Goal: Task Accomplishment & Management: Complete application form

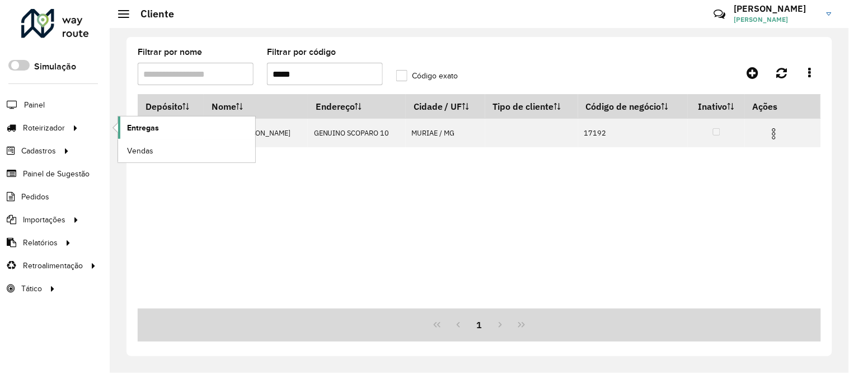
click at [168, 129] on link "Entregas" at bounding box center [186, 127] width 137 height 22
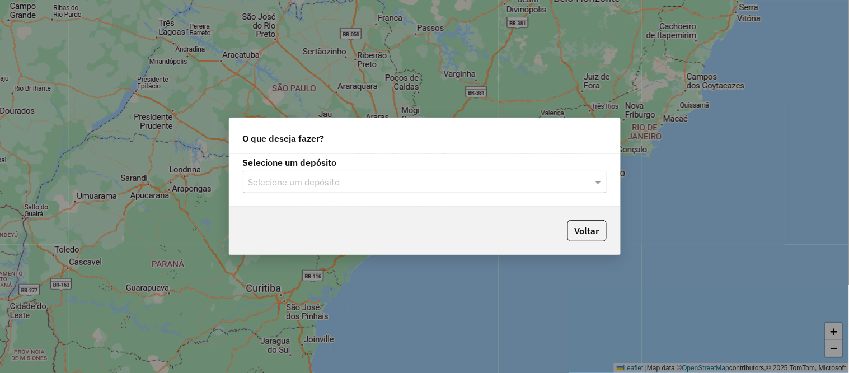
click at [251, 180] on input "text" at bounding box center [414, 182] width 330 height 13
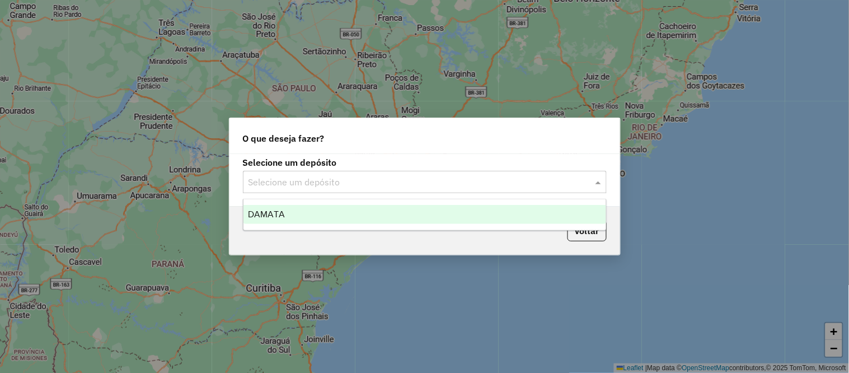
click at [250, 212] on span "DAMATA" at bounding box center [266, 214] width 37 height 10
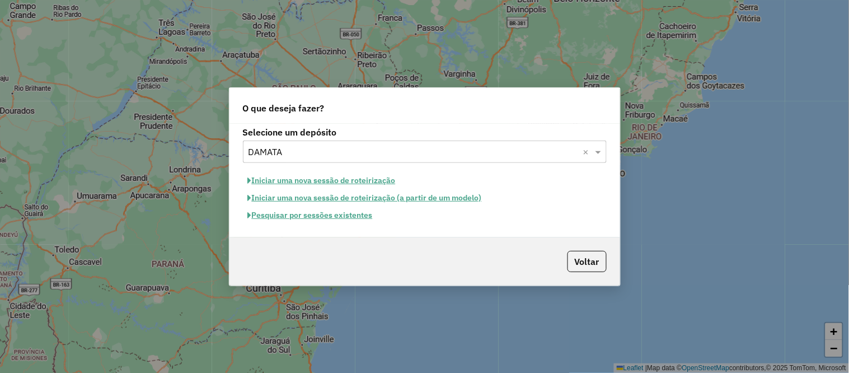
click at [316, 218] on button "Pesquisar por sessões existentes" at bounding box center [310, 215] width 135 height 17
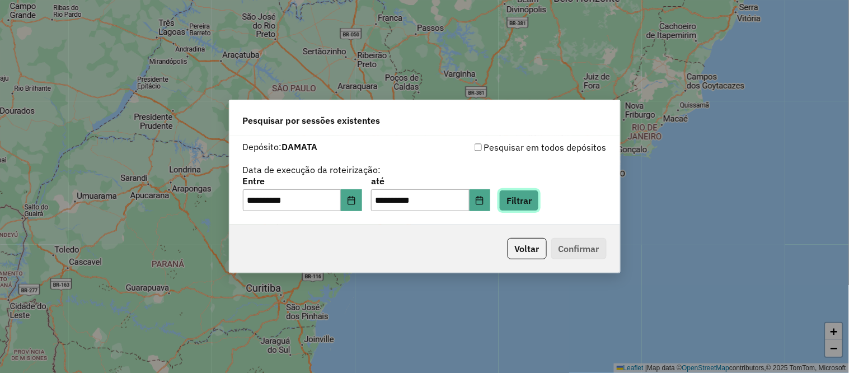
click at [539, 195] on button "Filtrar" at bounding box center [519, 200] width 40 height 21
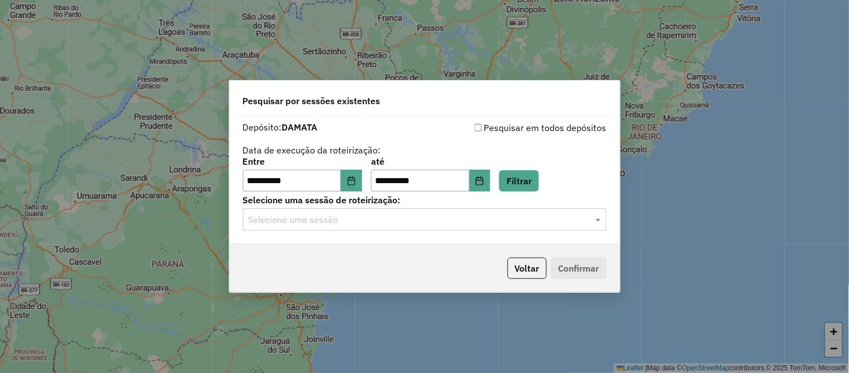
click at [535, 222] on input "text" at bounding box center [414, 219] width 330 height 13
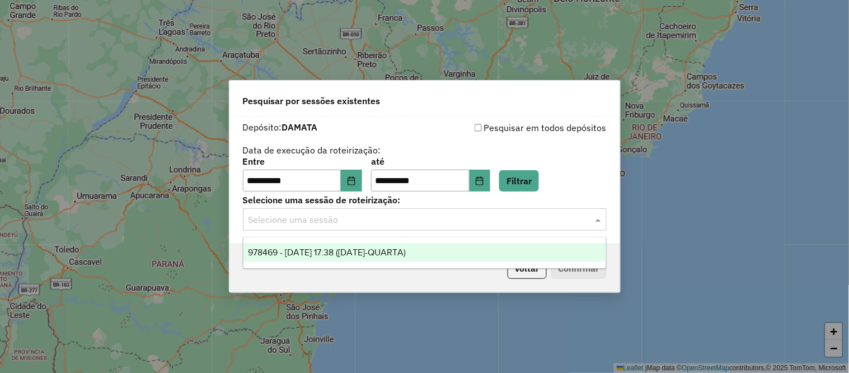
click at [441, 255] on div "978469 - 13/08/2025 17:38 (13/08/25-QUARTA)" at bounding box center [425, 252] width 363 height 19
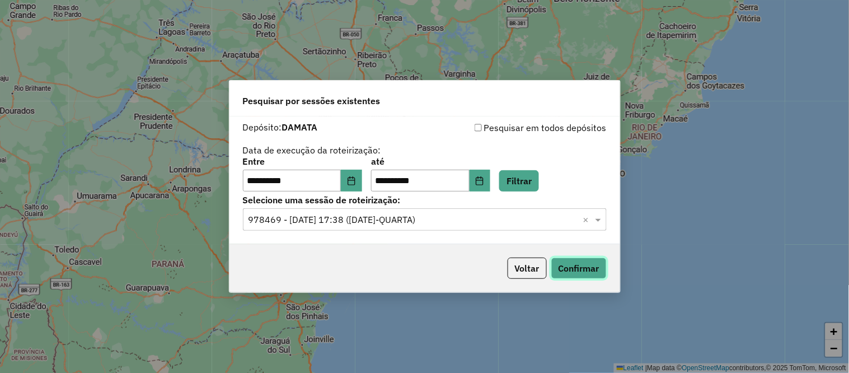
click at [565, 265] on button "Confirmar" at bounding box center [578, 268] width 55 height 21
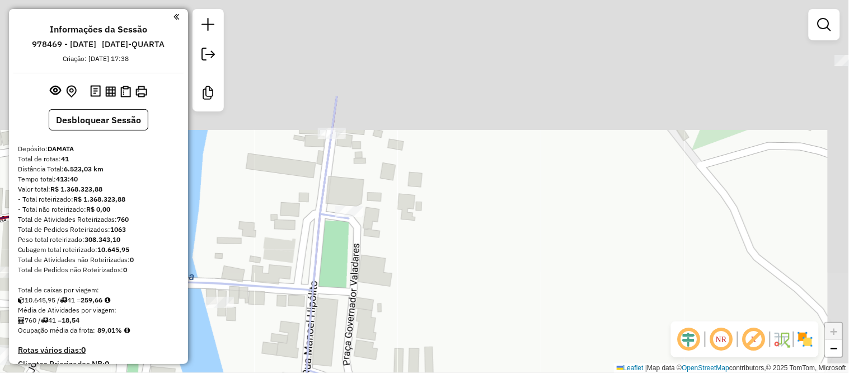
drag, startPoint x: 370, startPoint y: 41, endPoint x: 343, endPoint y: 175, distance: 136.6
click at [343, 175] on div "Janela de atendimento Grade de atendimento Capacidade Transportadoras Veículos …" at bounding box center [424, 186] width 849 height 373
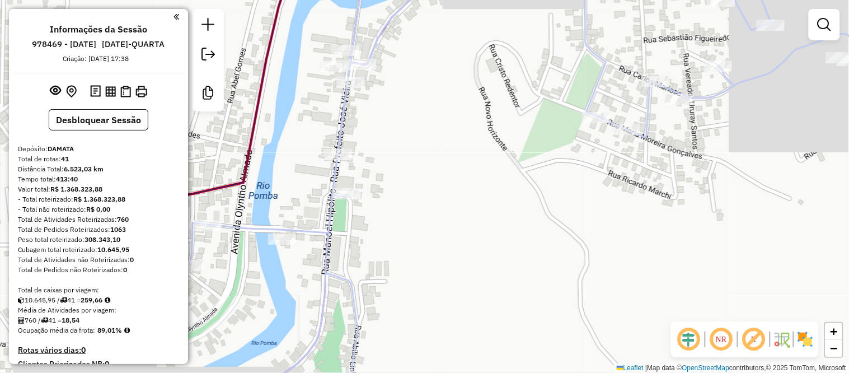
drag, startPoint x: 368, startPoint y: 236, endPoint x: 377, endPoint y: 122, distance: 114.6
click at [376, 124] on div "Janela de atendimento Grade de atendimento Capacidade Transportadoras Veículos …" at bounding box center [424, 186] width 849 height 373
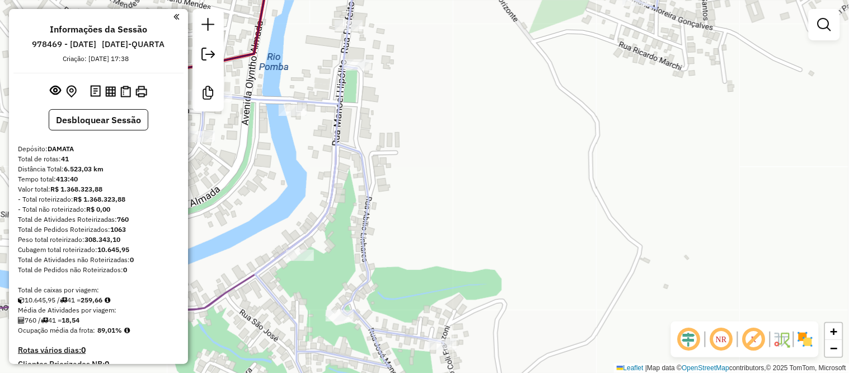
drag, startPoint x: 376, startPoint y: 199, endPoint x: 374, endPoint y: 65, distance: 134.4
click at [374, 65] on div "Janela de atendimento Grade de atendimento Capacidade Transportadoras Veículos …" at bounding box center [424, 186] width 849 height 373
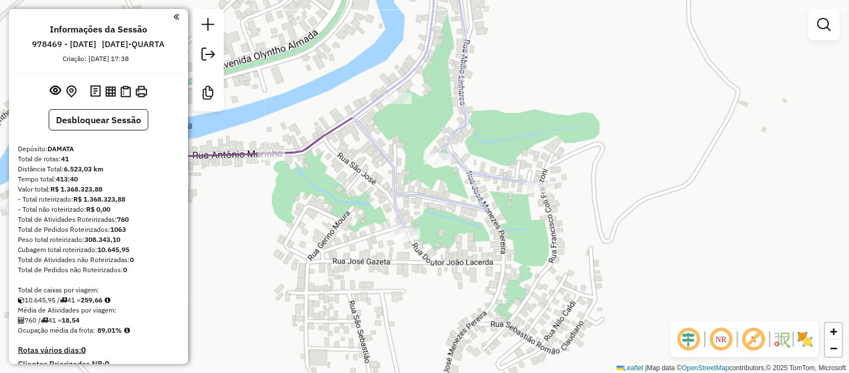
drag, startPoint x: 314, startPoint y: 219, endPoint x: 408, endPoint y: 197, distance: 96.1
click at [408, 197] on icon at bounding box center [420, 86] width 244 height 293
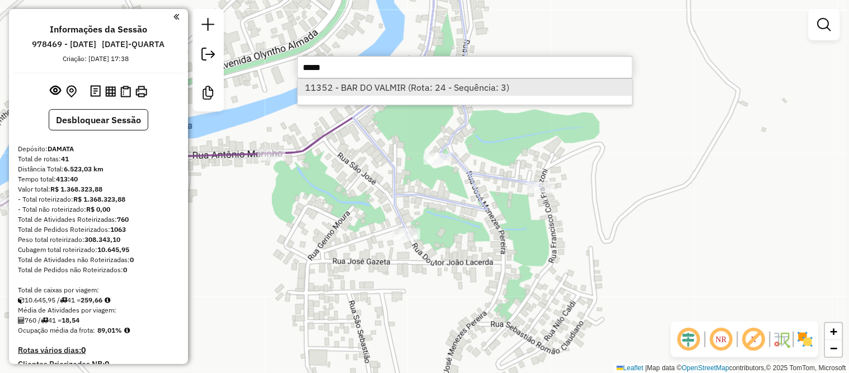
type input "*****"
click at [387, 83] on li "11352 - BAR DO VALMIR (Rota: 24 - Sequência: 3)" at bounding box center [465, 87] width 335 height 17
select select "**********"
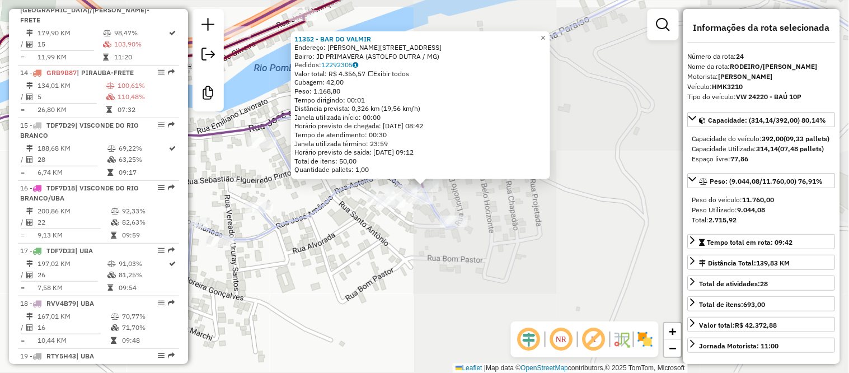
scroll to position [1816, 0]
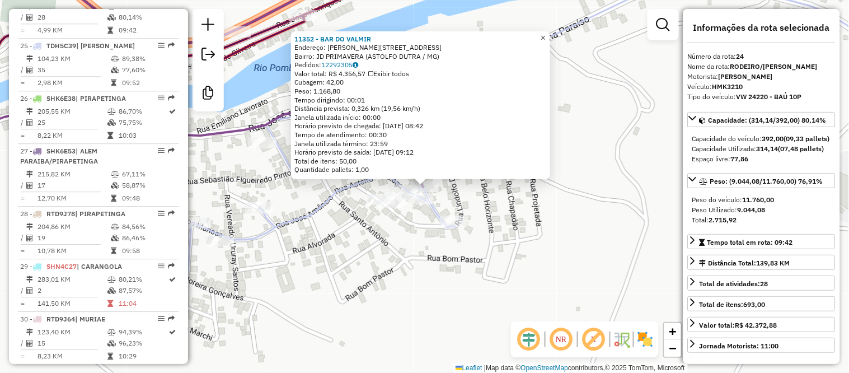
click at [546, 33] on span "×" at bounding box center [543, 38] width 5 height 10
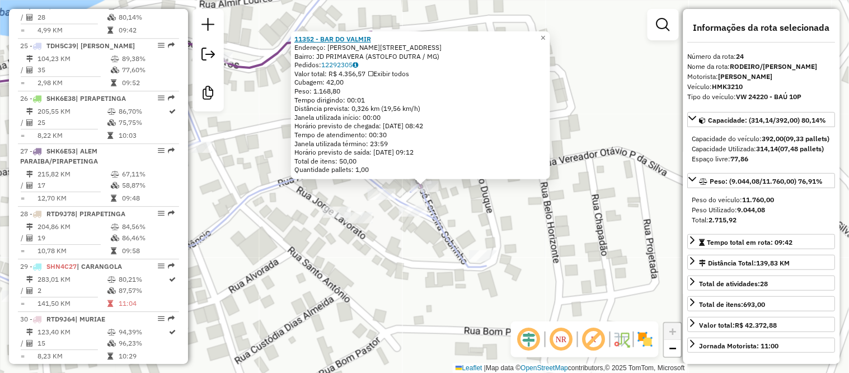
click at [359, 40] on strong "11352 - BAR DO VALMIR" at bounding box center [332, 39] width 77 height 8
click at [546, 34] on span "×" at bounding box center [543, 38] width 5 height 10
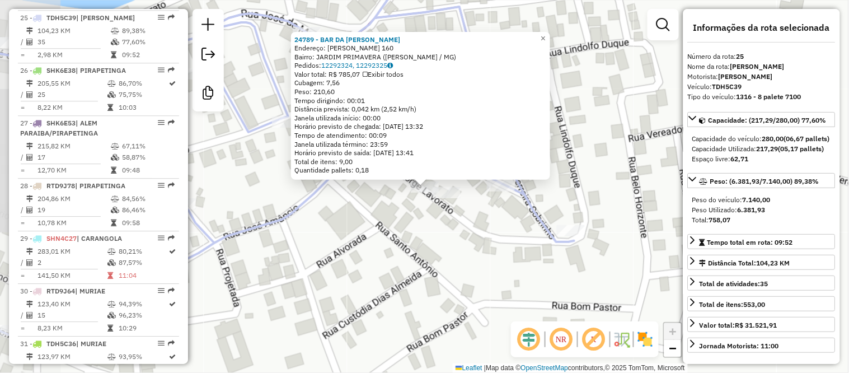
scroll to position [1878, 0]
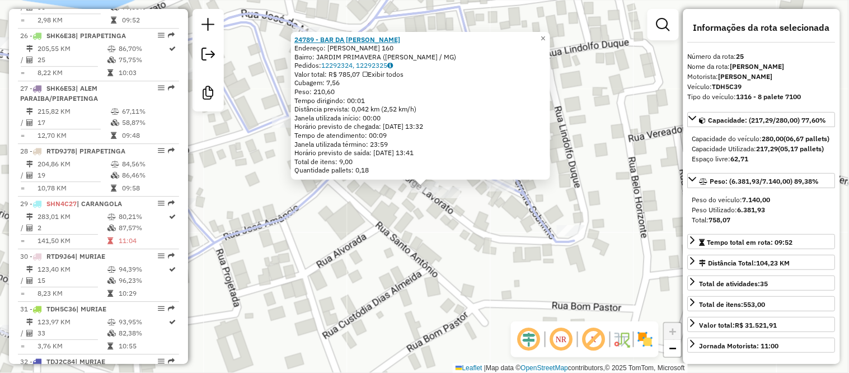
click at [360, 38] on strong "24789 - BAR DA MARIANA" at bounding box center [347, 39] width 106 height 8
click at [546, 34] on span "×" at bounding box center [543, 39] width 5 height 10
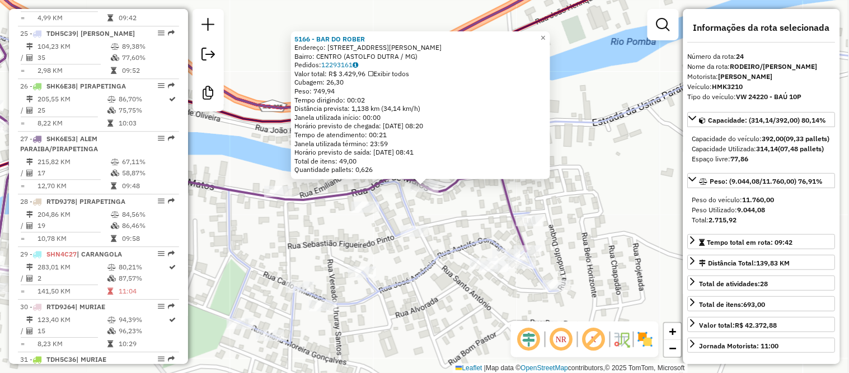
scroll to position [1816, 0]
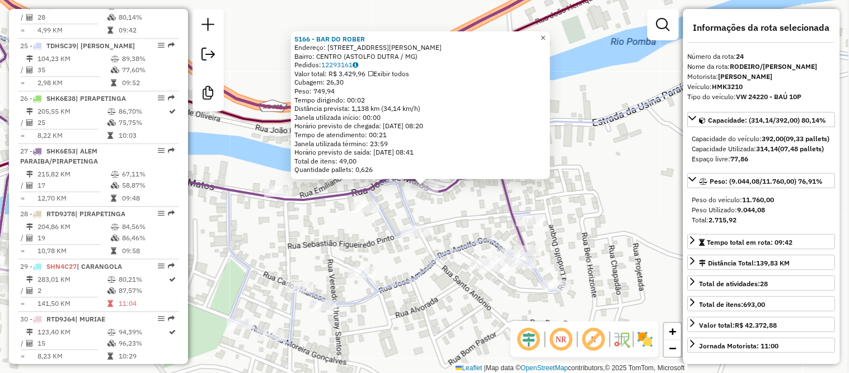
click at [546, 36] on span "×" at bounding box center [543, 38] width 5 height 10
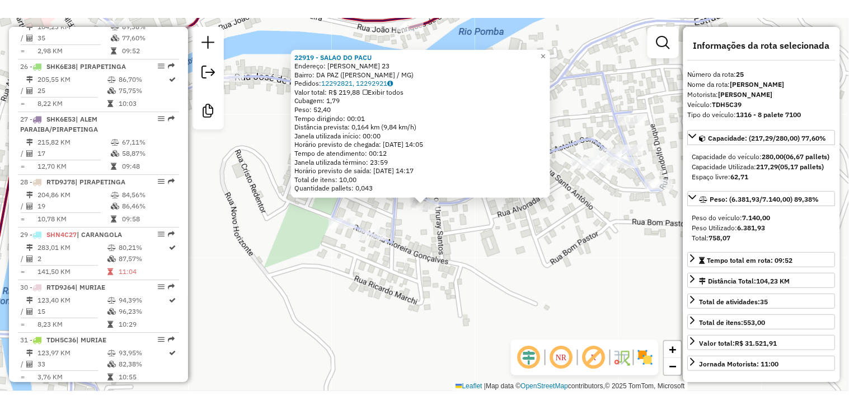
scroll to position [1878, 0]
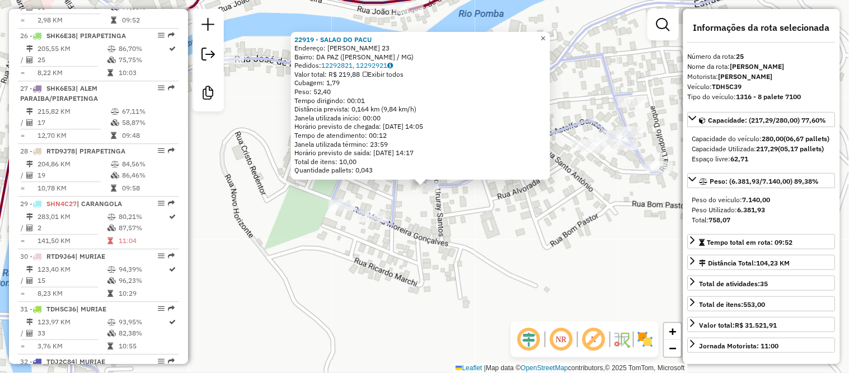
click at [546, 36] on span "×" at bounding box center [543, 39] width 5 height 10
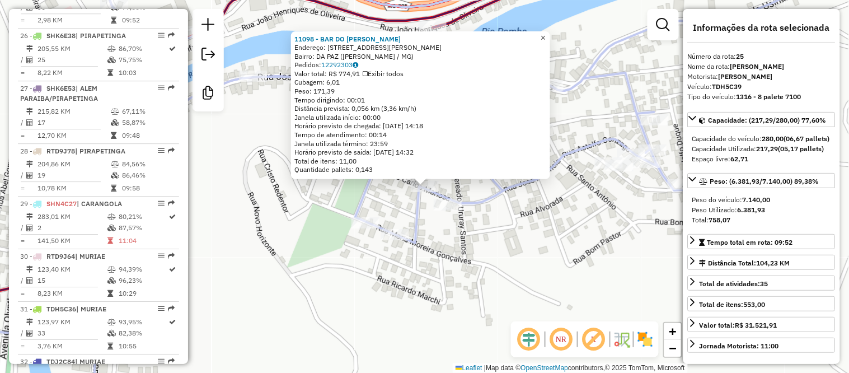
click at [546, 35] on span "×" at bounding box center [543, 38] width 5 height 10
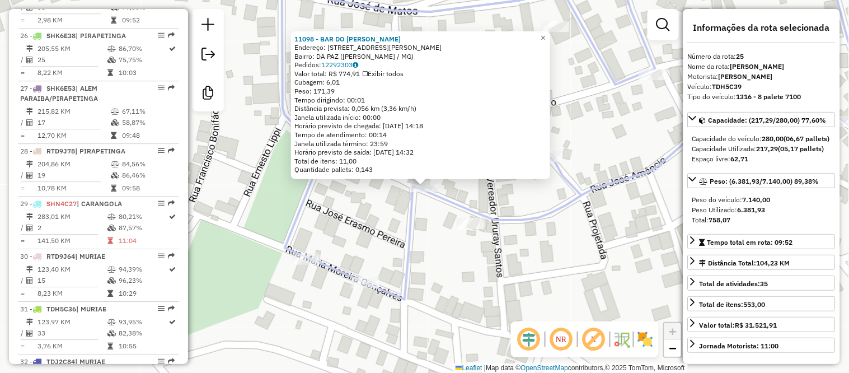
drag, startPoint x: 329, startPoint y: 46, endPoint x: 415, endPoint y: 46, distance: 85.7
click at [415, 46] on div "Endereço: R CARLOS MARIOSA 56" at bounding box center [420, 47] width 252 height 9
copy div "R CARLOS MARIOSA 56"
drag, startPoint x: 550, startPoint y: 34, endPoint x: 543, endPoint y: 35, distance: 6.7
click at [546, 34] on span "×" at bounding box center [543, 38] width 5 height 10
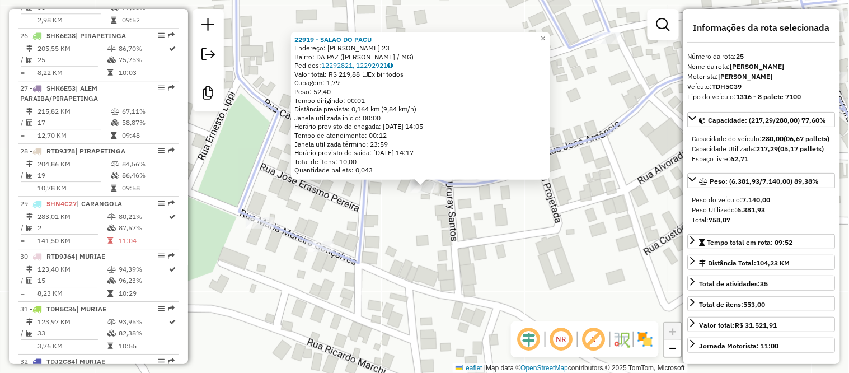
click at [401, 224] on div "22919 - SALAO DO PACU Endereço: CARLOS MARIOSA 23 Bairro: DA PAZ (ASTOLFO DUTRA…" at bounding box center [424, 186] width 849 height 373
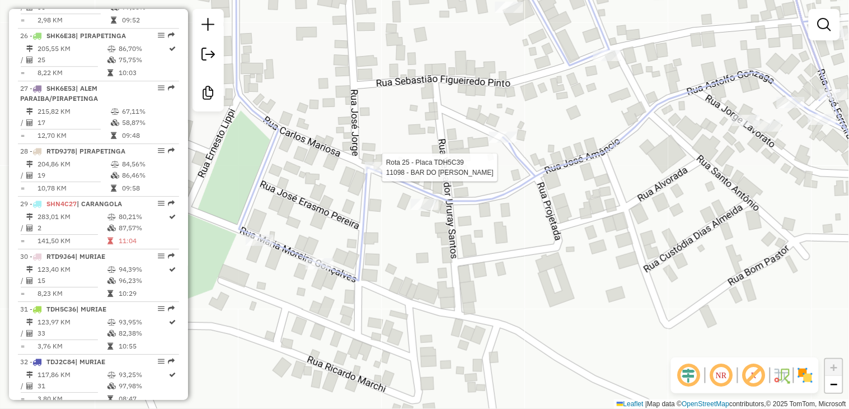
select select "**********"
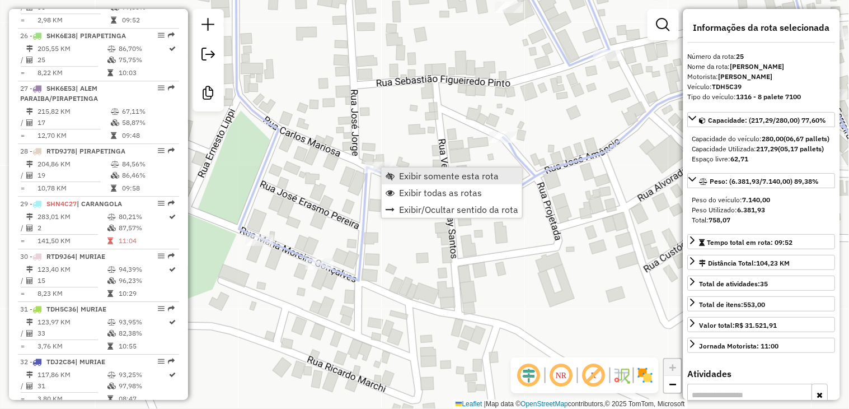
click at [418, 172] on span "Exibir somente esta rota" at bounding box center [449, 175] width 100 height 9
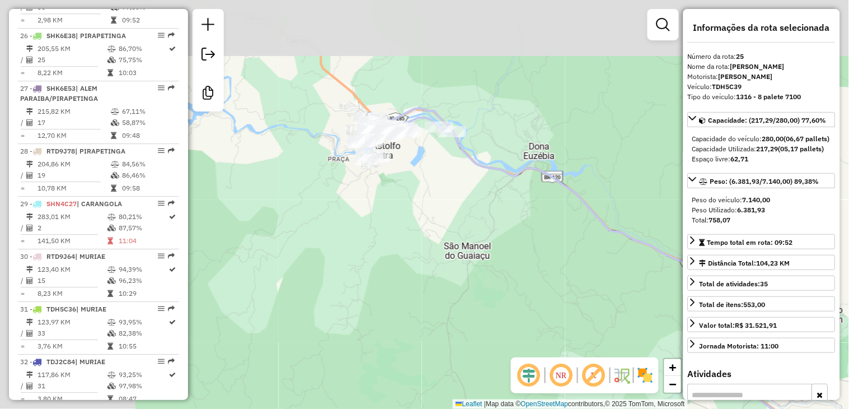
drag, startPoint x: 260, startPoint y: 77, endPoint x: 424, endPoint y: 202, distance: 205.4
click at [424, 202] on div "Janela de atendimento Grade de atendimento Capacidade Transportadoras Veículos …" at bounding box center [424, 204] width 849 height 409
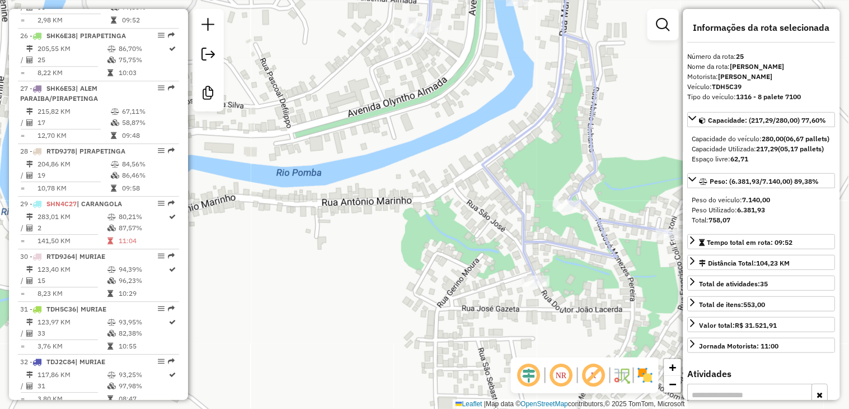
drag, startPoint x: 456, startPoint y: 194, endPoint x: 517, endPoint y: 214, distance: 65.0
click at [517, 214] on icon at bounding box center [550, 130] width 244 height 301
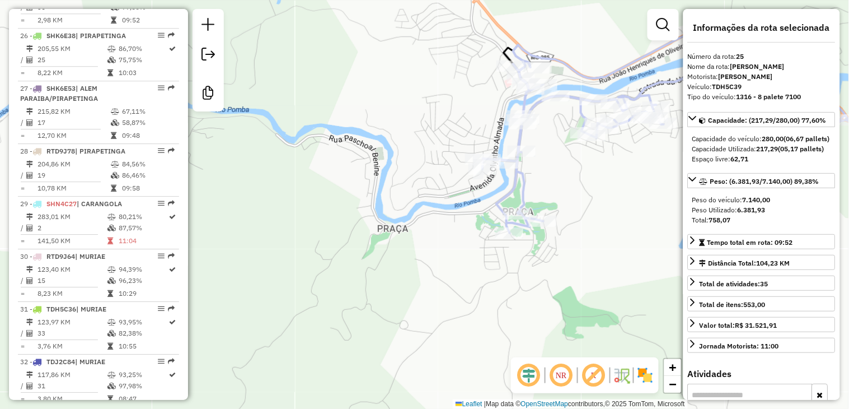
drag, startPoint x: 588, startPoint y: 174, endPoint x: 518, endPoint y: 230, distance: 89.6
click at [518, 230] on div "Janela de atendimento Grade de atendimento Capacidade Transportadoras Veículos …" at bounding box center [424, 204] width 849 height 409
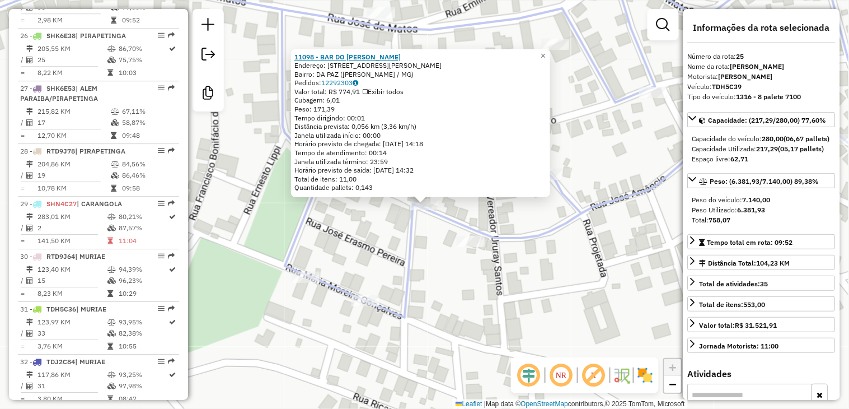
click at [345, 58] on strong "11098 - BAR DO JORGE" at bounding box center [347, 57] width 106 height 8
click at [546, 52] on span "×" at bounding box center [543, 56] width 5 height 10
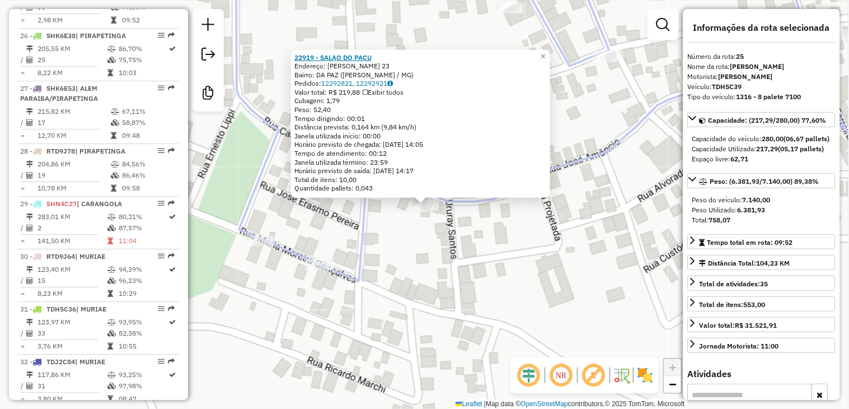
click at [365, 55] on strong "22919 - SALAO DO PACU" at bounding box center [332, 57] width 77 height 8
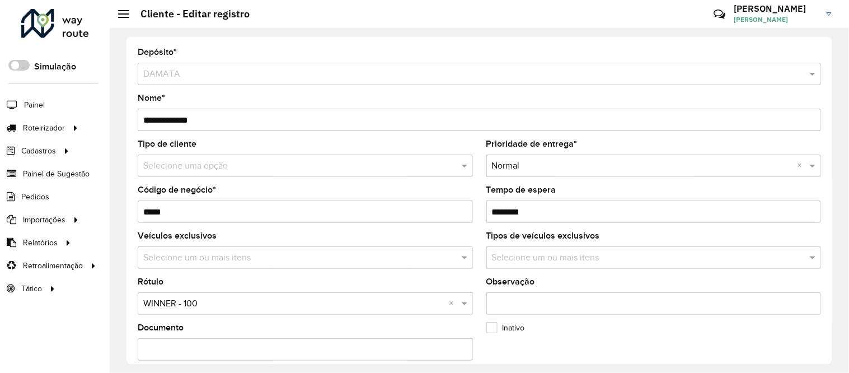
click at [381, 168] on input "text" at bounding box center [294, 166] width 302 height 13
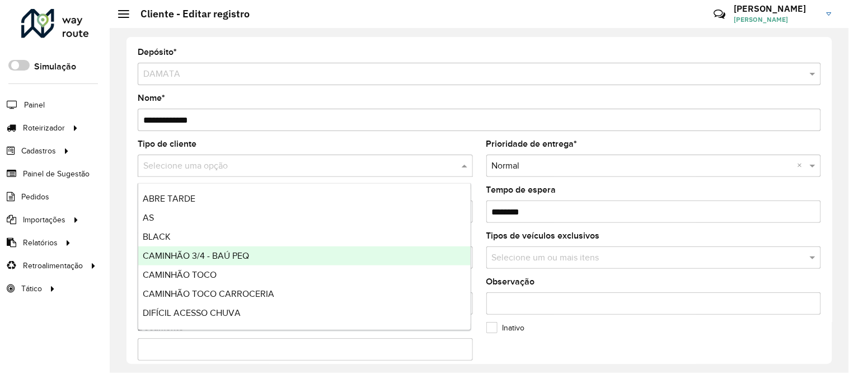
click at [249, 258] on div "CAMINHÃO 3/4 - BAÚ PEQ" at bounding box center [304, 255] width 333 height 19
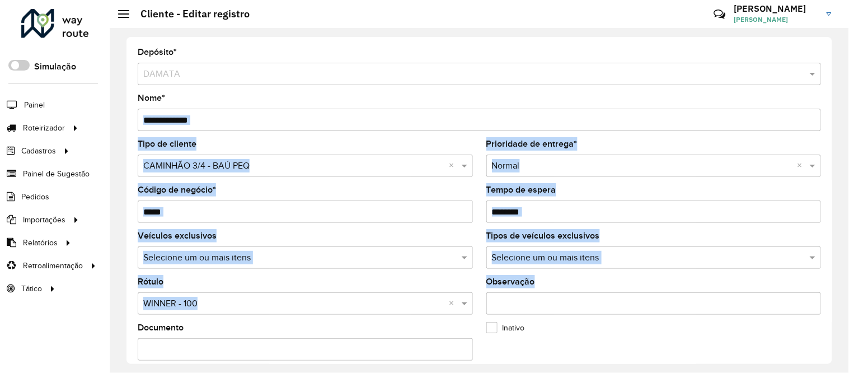
drag, startPoint x: 829, startPoint y: 100, endPoint x: 835, endPoint y: 300, distance: 200.5
click at [835, 312] on div "**********" at bounding box center [480, 200] width 740 height 345
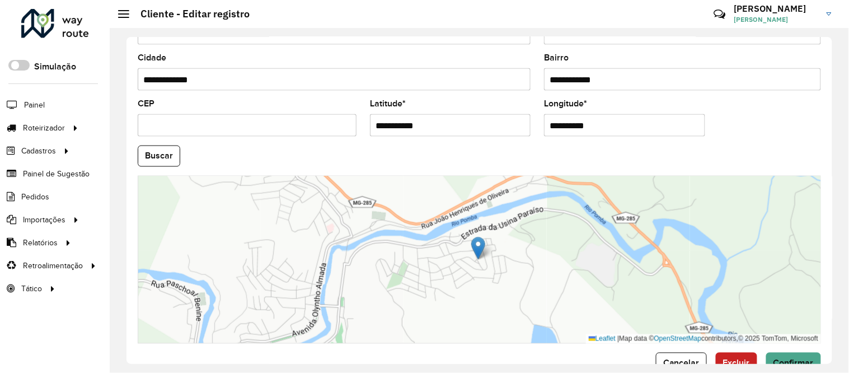
scroll to position [462, 0]
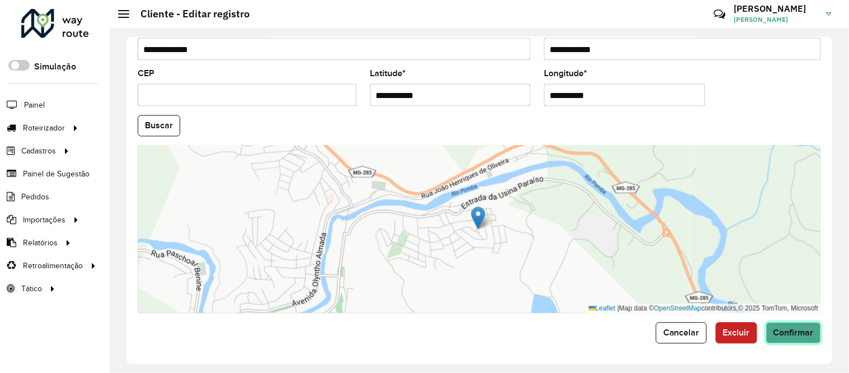
click at [795, 325] on button "Confirmar" at bounding box center [793, 332] width 55 height 21
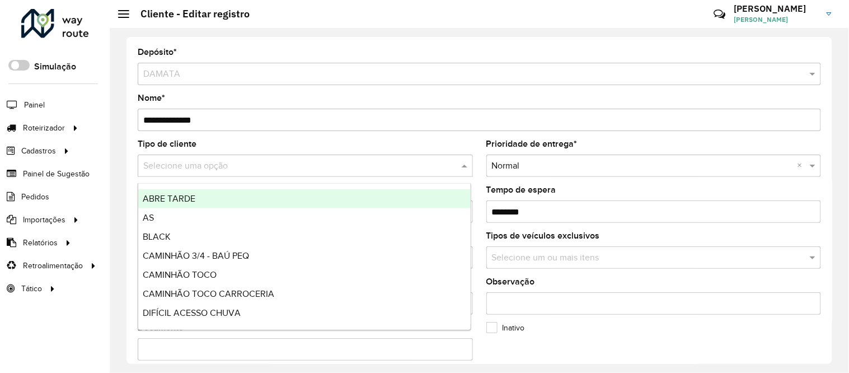
click at [447, 165] on div at bounding box center [305, 166] width 335 height 14
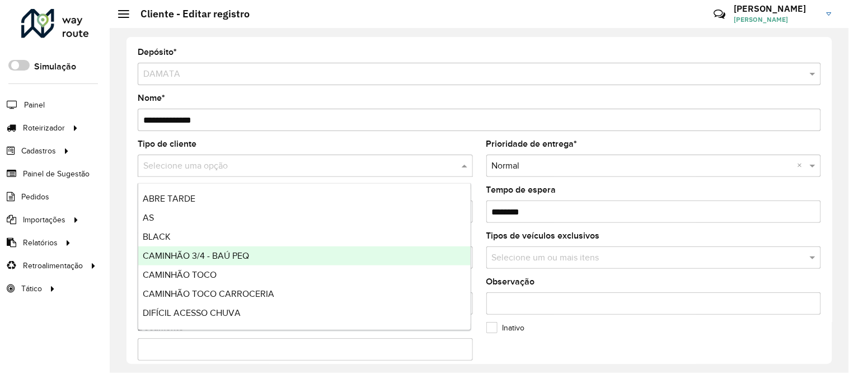
click at [266, 252] on div "CAMINHÃO 3/4 - BAÚ PEQ" at bounding box center [304, 255] width 333 height 19
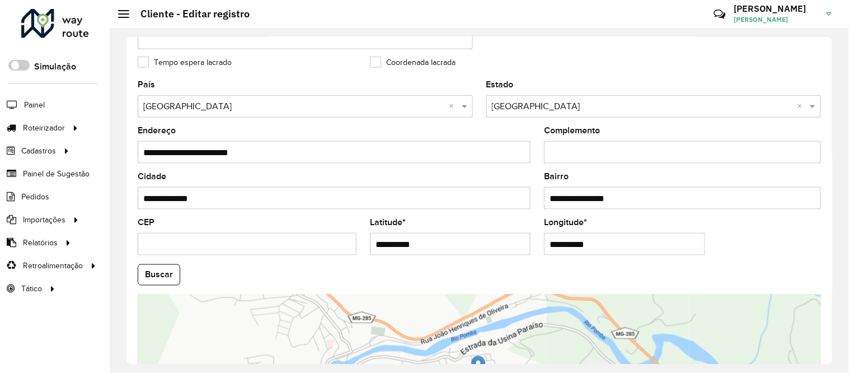
scroll to position [462, 0]
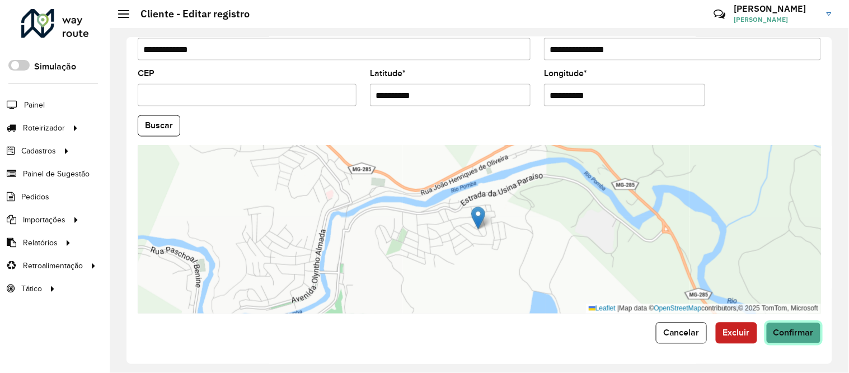
click at [799, 338] on button "Confirmar" at bounding box center [793, 332] width 55 height 21
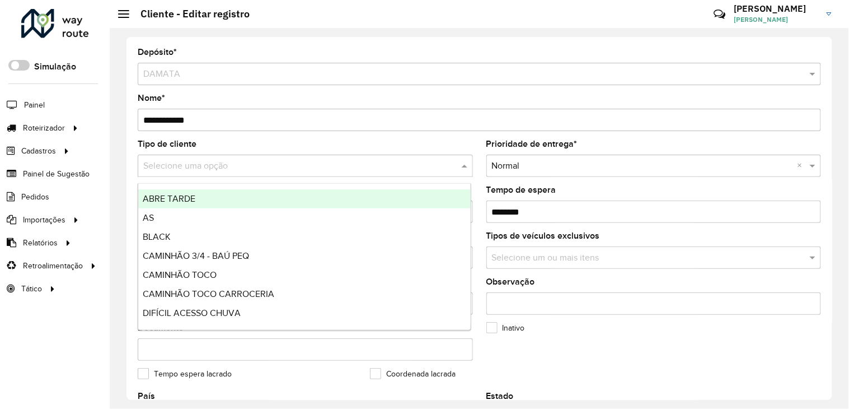
click at [411, 171] on input "text" at bounding box center [294, 166] width 302 height 13
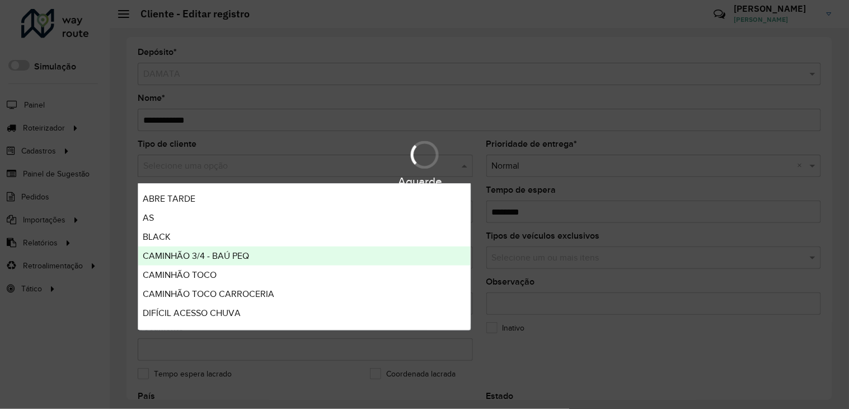
click at [256, 252] on div "CAMINHÃO 3/4 - BAÚ PEQ" at bounding box center [304, 255] width 333 height 19
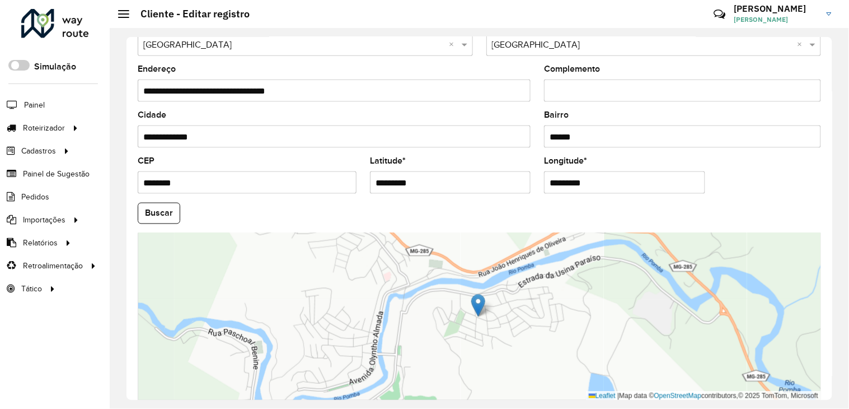
scroll to position [427, 0]
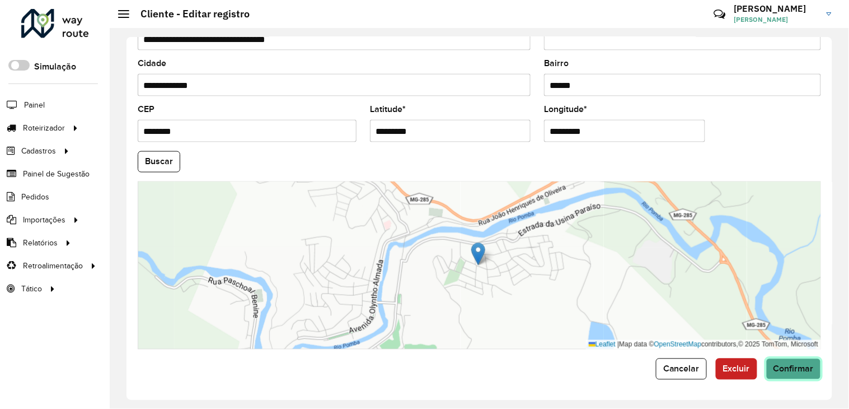
click at [792, 371] on span "Confirmar" at bounding box center [794, 369] width 40 height 10
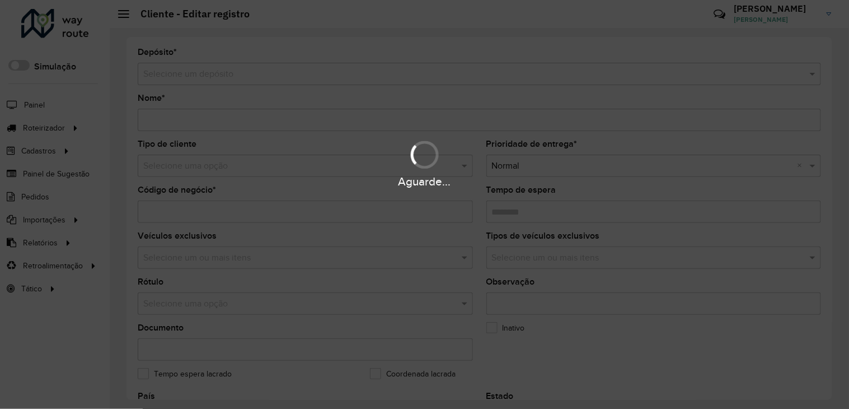
type input "**********"
type input "*****"
type input "********"
type input "**********"
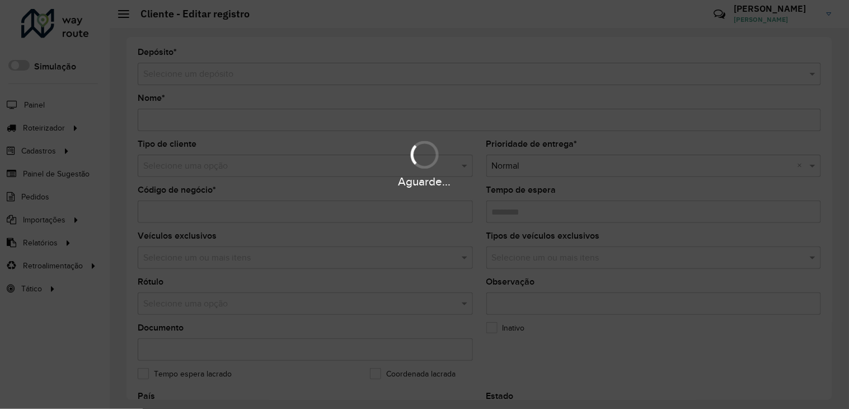
type input "******"
type input "**********"
click at [438, 168] on div "Aguarde..." at bounding box center [424, 163] width 849 height 53
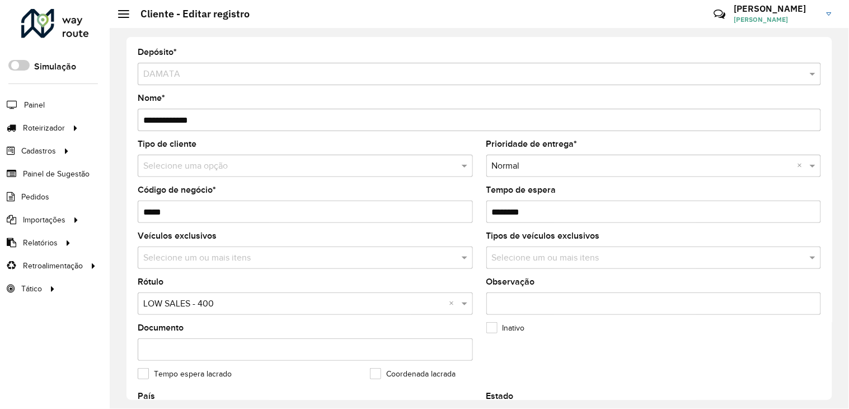
click at [438, 168] on input "text" at bounding box center [294, 166] width 302 height 13
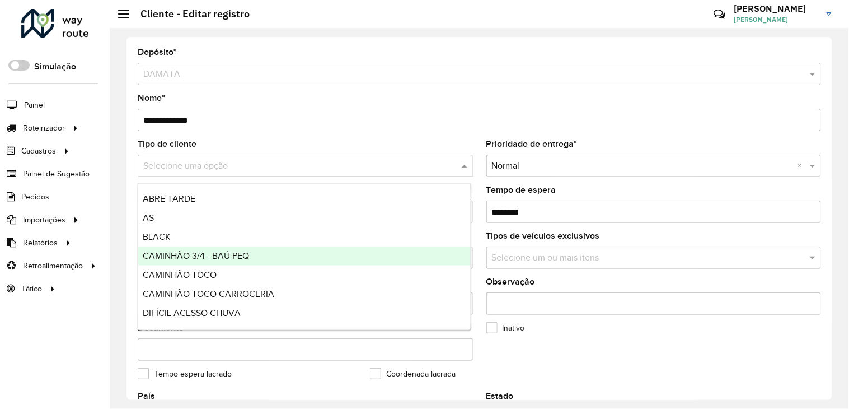
click at [280, 252] on div "CAMINHÃO 3/4 - BAÚ PEQ" at bounding box center [304, 255] width 333 height 19
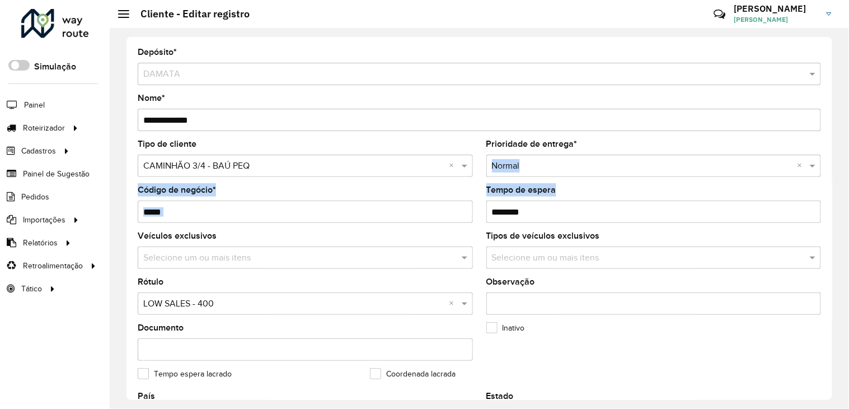
drag, startPoint x: 829, startPoint y: 134, endPoint x: 826, endPoint y: 223, distance: 88.5
click at [826, 223] on div "**********" at bounding box center [480, 218] width 706 height 363
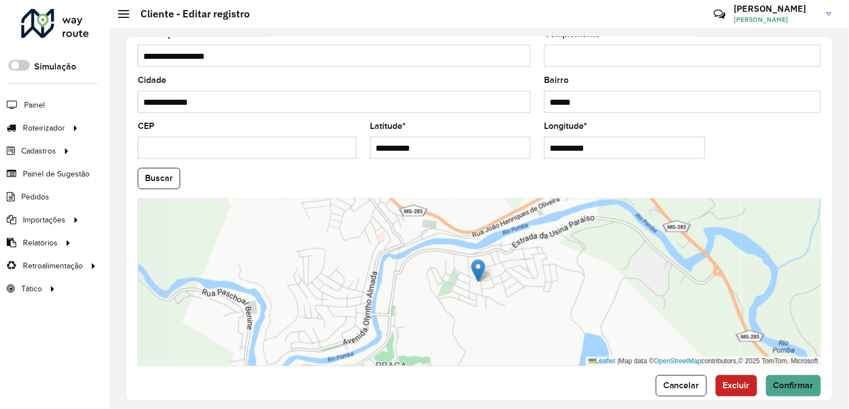
scroll to position [427, 0]
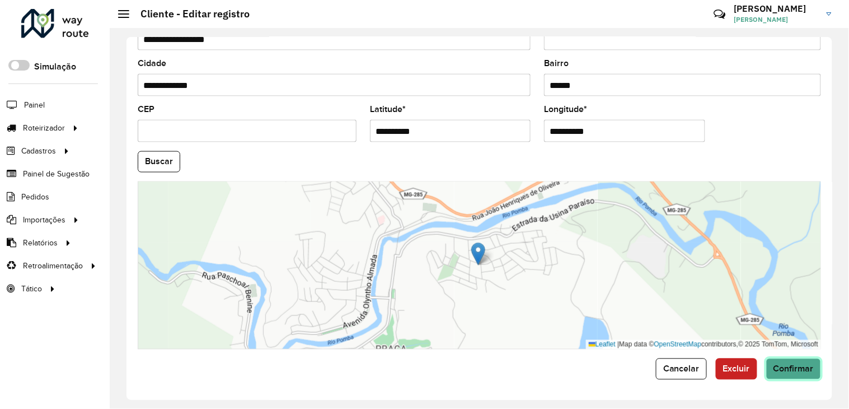
click at [804, 376] on button "Confirmar" at bounding box center [793, 368] width 55 height 21
